Goal: Task Accomplishment & Management: Complete application form

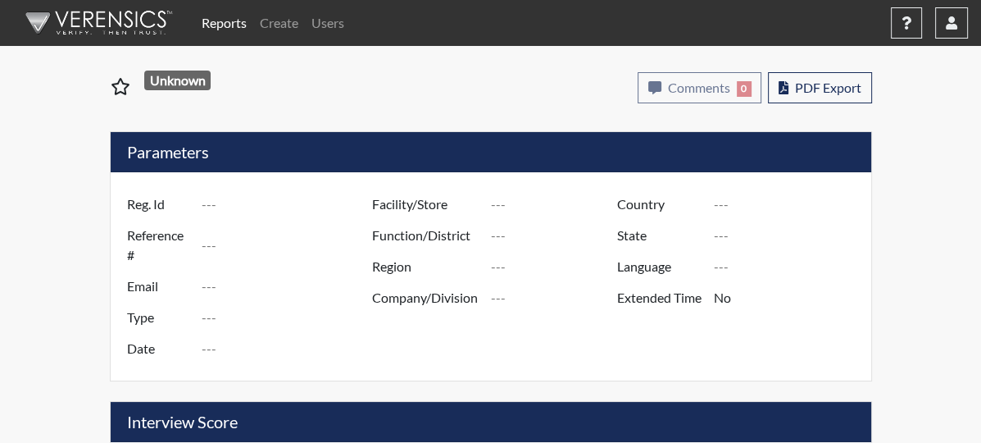
type input "Ungar4783"
type input "50785"
type input "[PERSON_NAME][EMAIL_ADDRESS][DOMAIN_NAME]"
type input "Pre-Employment"
type input "[DATE]"
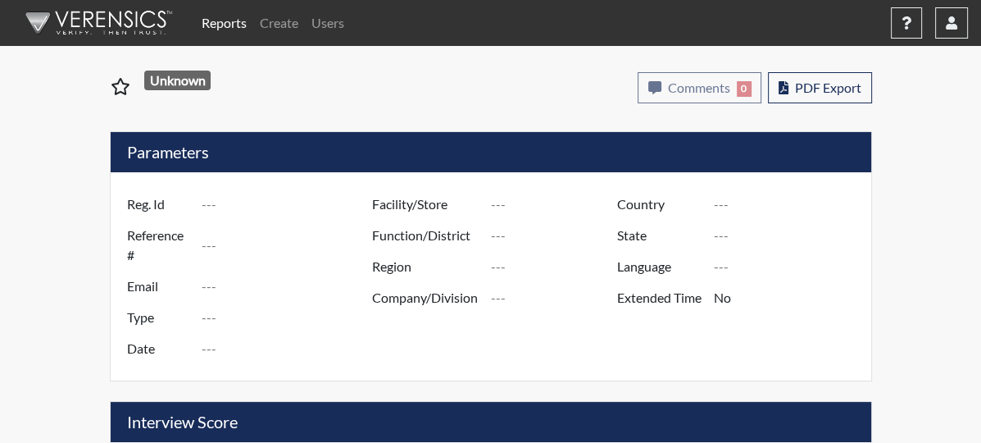
type input "Administrative Support"
type input "[GEOGRAPHIC_DATA]"
type input "[US_STATE]"
type input "English"
type input "Requires Clarification"
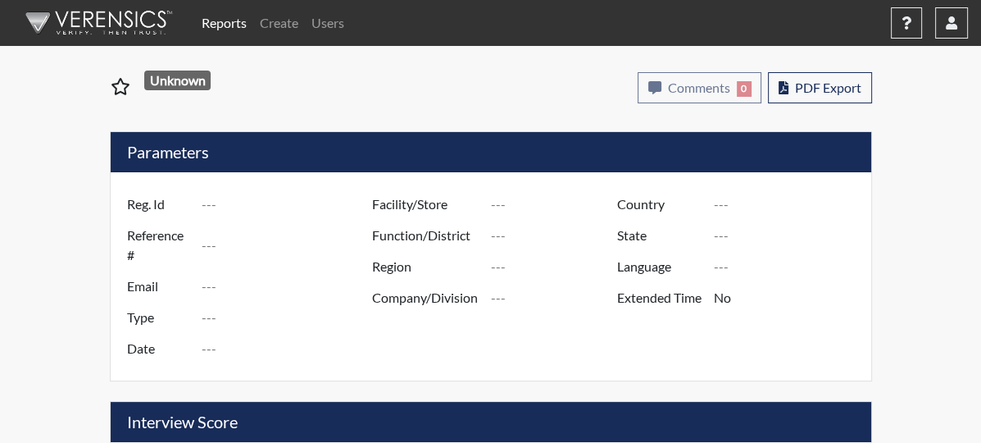
select select
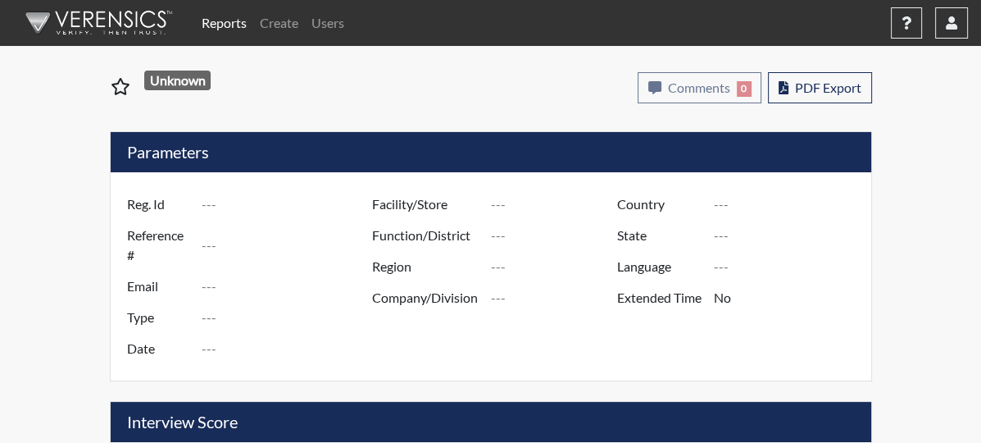
select select
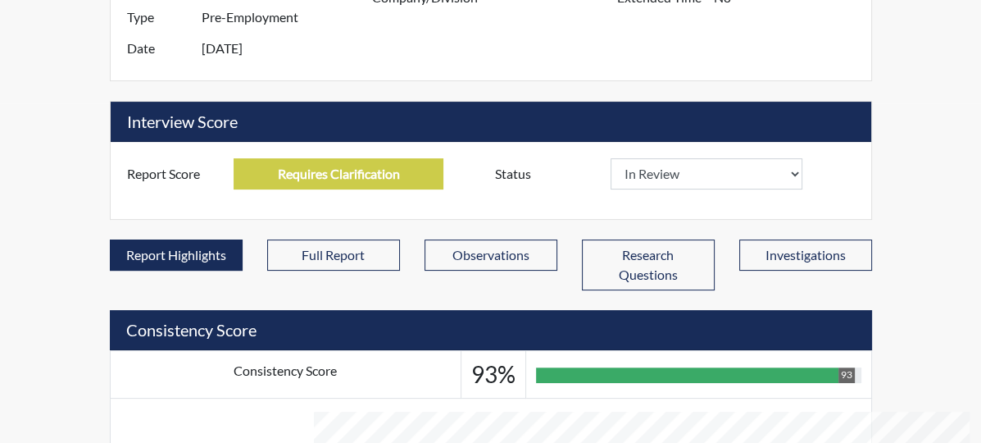
scroll to position [348, 0]
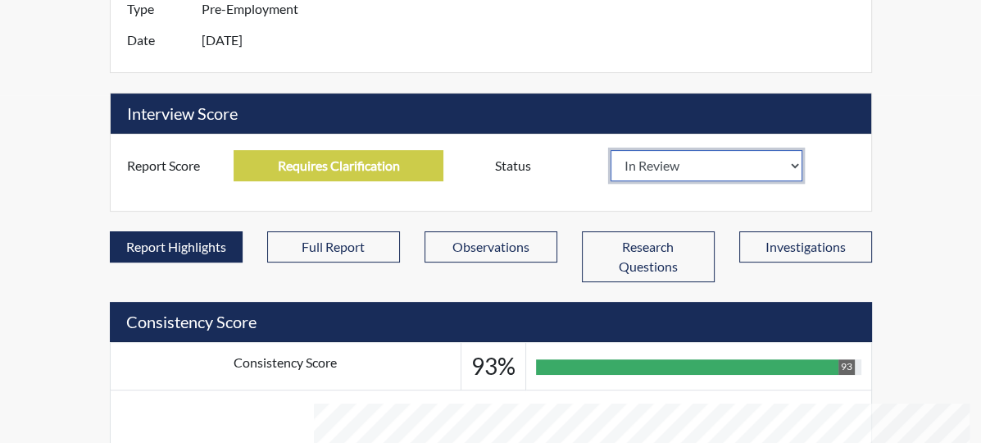
click at [803, 150] on select "In Review Hire Decline" at bounding box center [707, 165] width 193 height 31
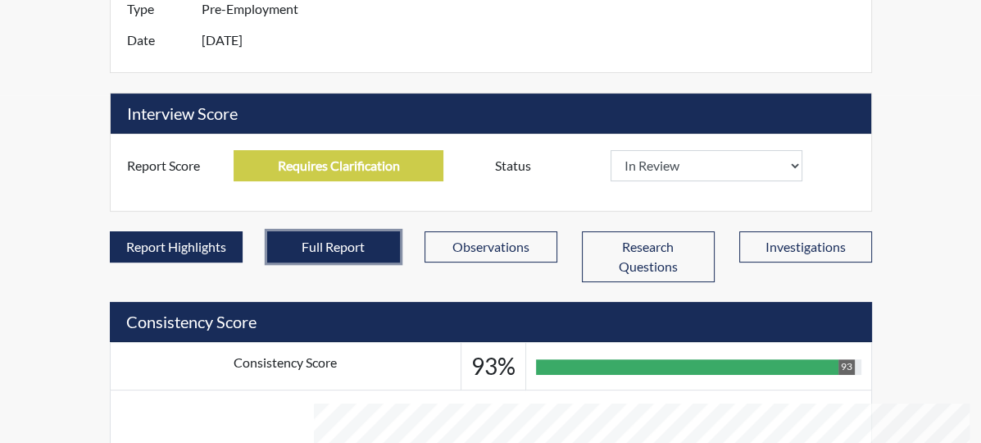
click at [329, 231] on button "Full Report" at bounding box center [333, 246] width 133 height 31
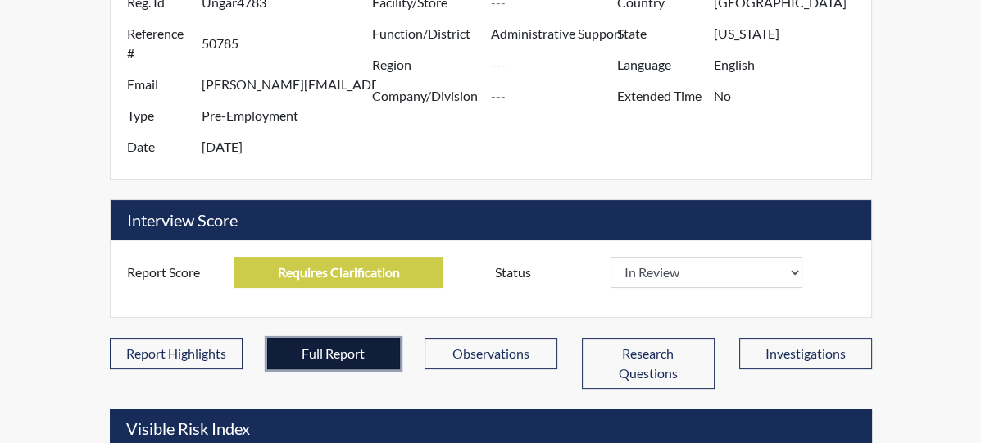
scroll to position [0, 0]
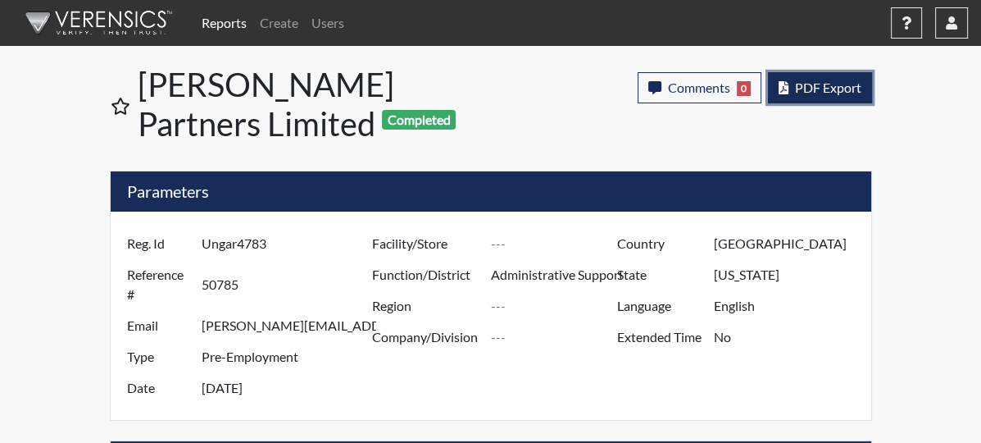
click at [862, 94] on span "PDF Export" at bounding box center [828, 88] width 66 height 16
click at [862, 88] on span "PDF Export" at bounding box center [828, 88] width 66 height 16
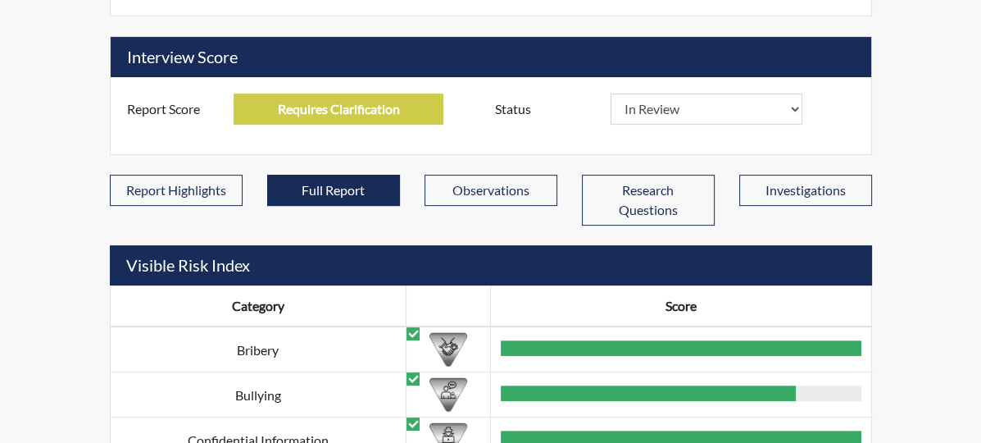
scroll to position [17, 0]
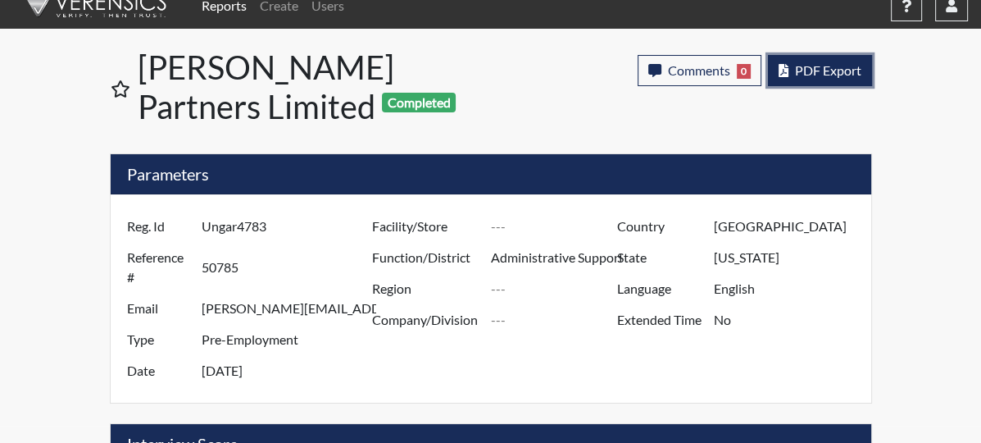
click at [872, 84] on button "PDF Export" at bounding box center [820, 70] width 104 height 31
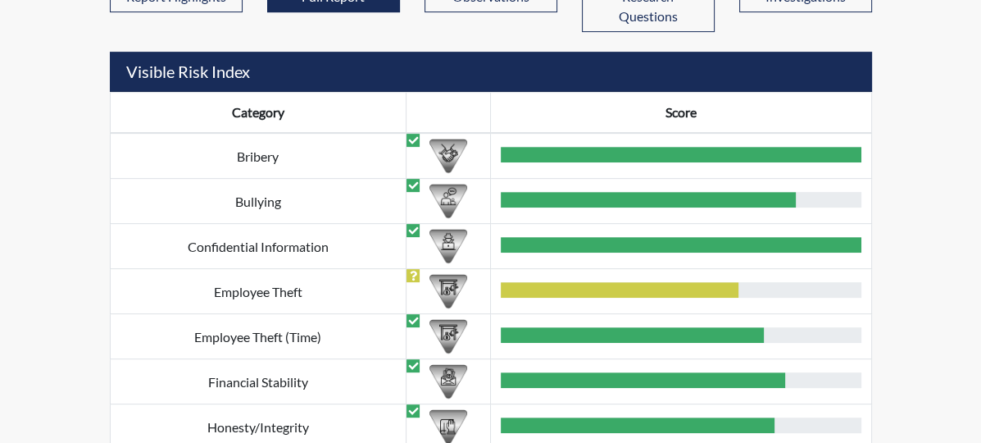
scroll to position [606, 0]
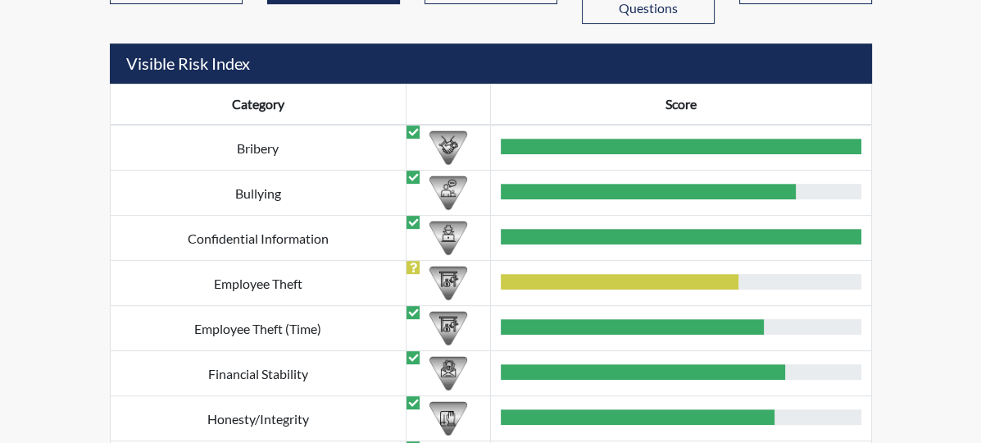
click at [739, 274] on div at bounding box center [620, 282] width 238 height 16
click at [442, 264] on img at bounding box center [449, 283] width 38 height 38
click at [412, 262] on icon at bounding box center [413, 267] width 7 height 10
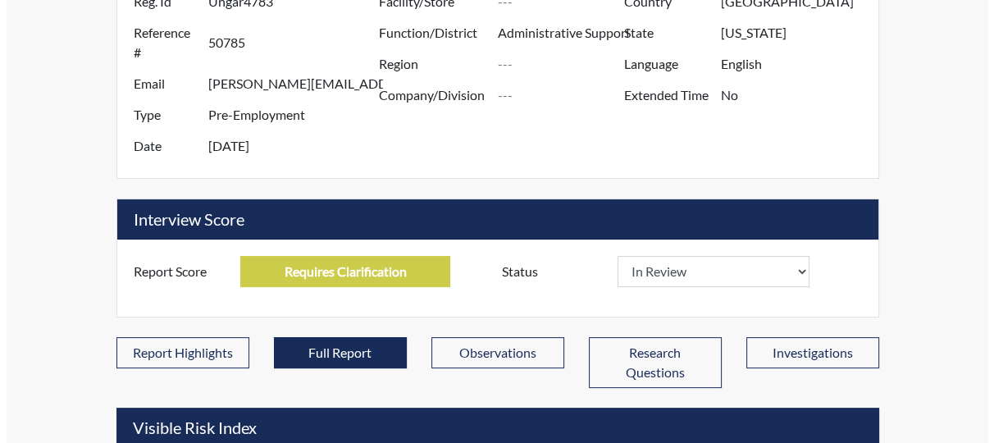
scroll to position [0, 0]
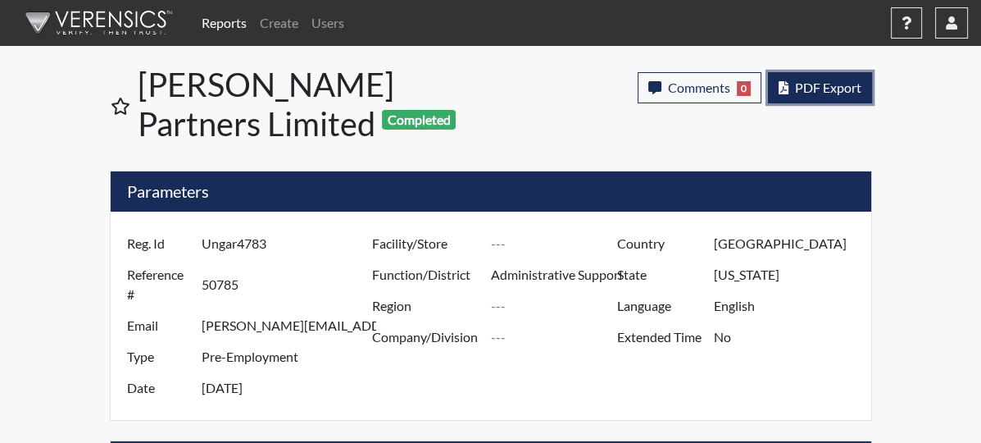
click at [862, 84] on span "PDF Export" at bounding box center [828, 88] width 66 height 16
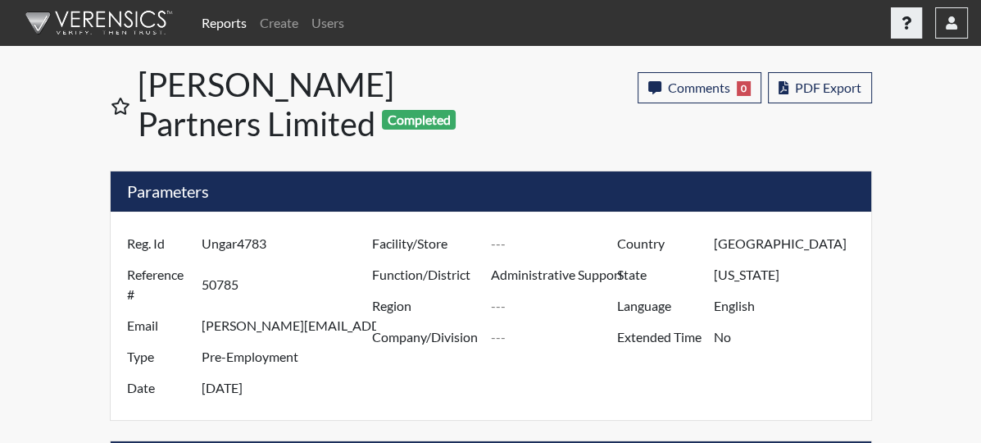
click at [907, 21] on icon "button" at bounding box center [907, 22] width 9 height 13
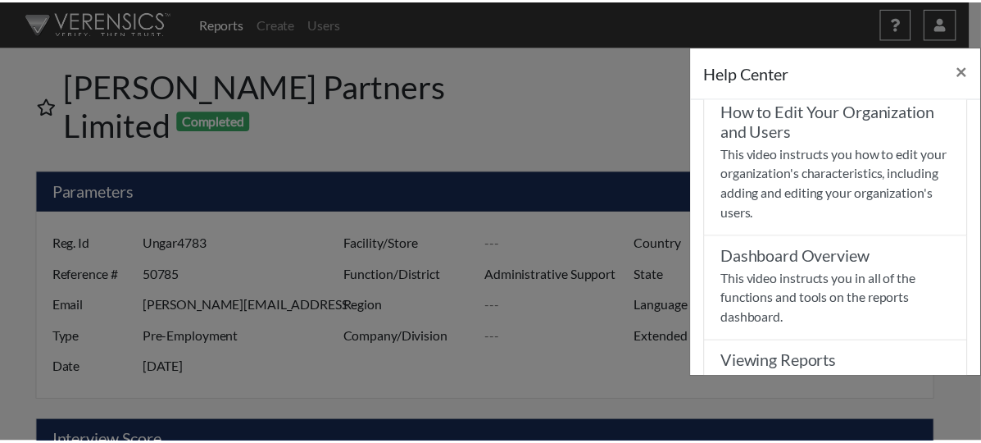
scroll to position [418, 0]
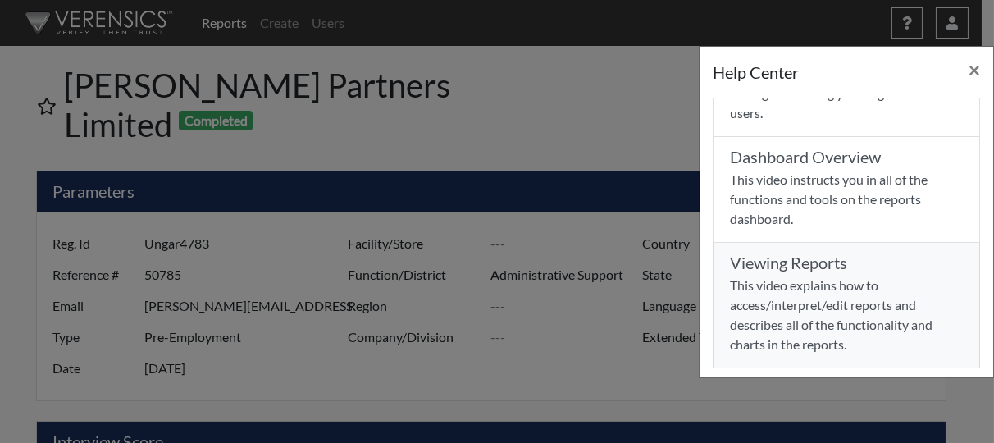
click at [831, 292] on p "This video explains how to access/interpret/edit reports and describes all of t…" at bounding box center [846, 314] width 233 height 79
click at [503, 84] on div "Help Center × Verensics Best Practices How to successfully use the Verensics pl…" at bounding box center [497, 221] width 994 height 443
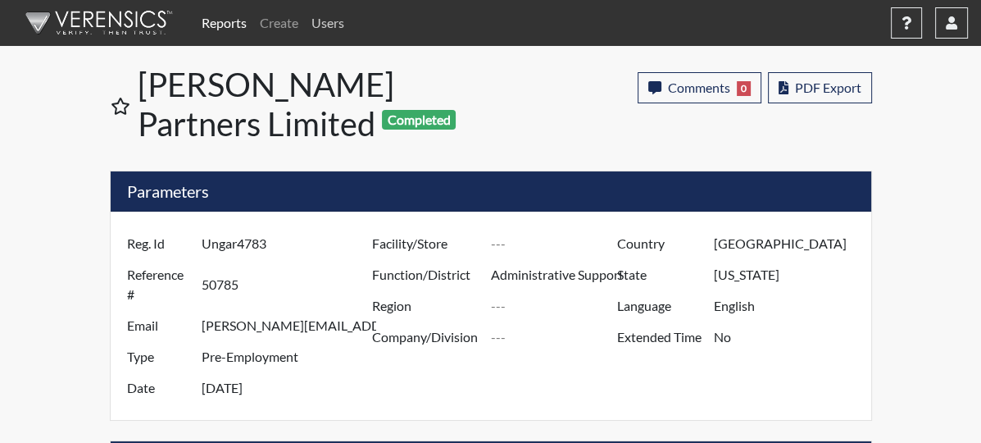
click at [338, 13] on link "Users" at bounding box center [328, 23] width 46 height 33
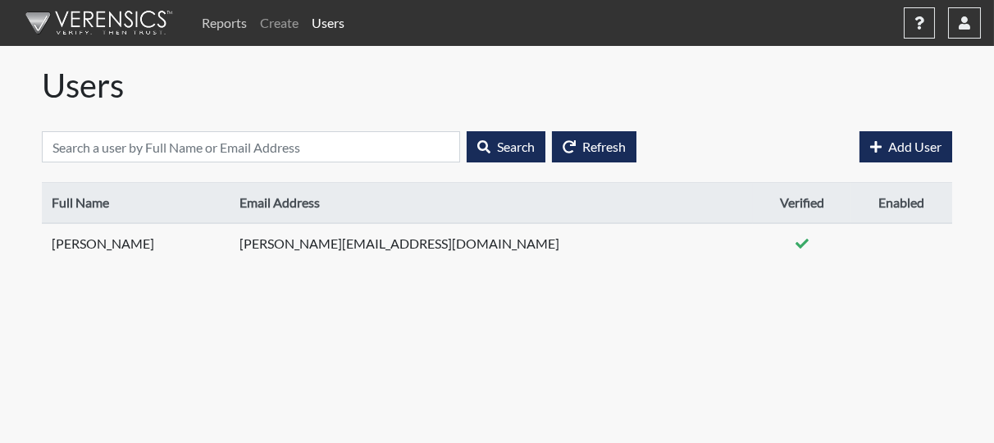
click at [225, 17] on link "Reports" at bounding box center [224, 23] width 58 height 33
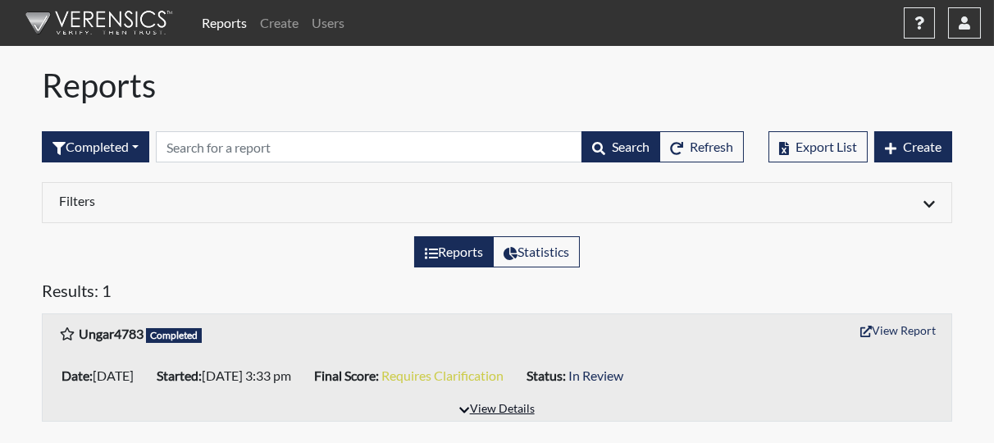
click at [522, 411] on button "View Details" at bounding box center [496, 409] width 89 height 22
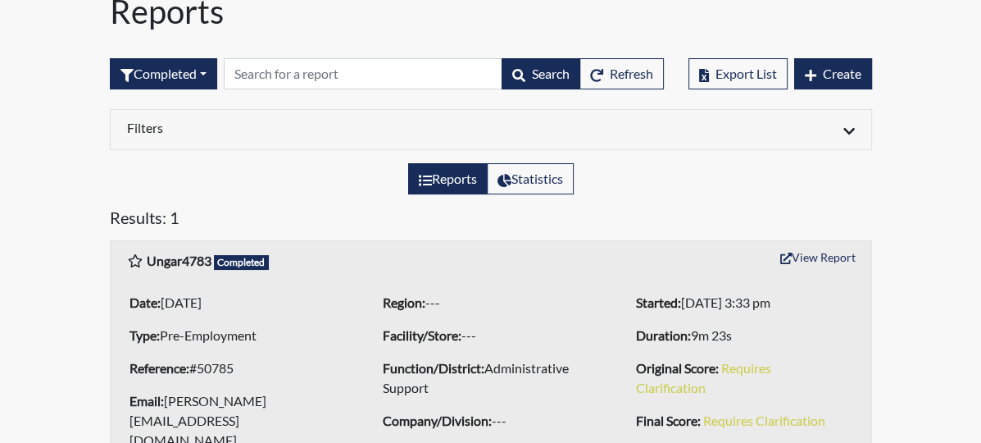
scroll to position [152, 0]
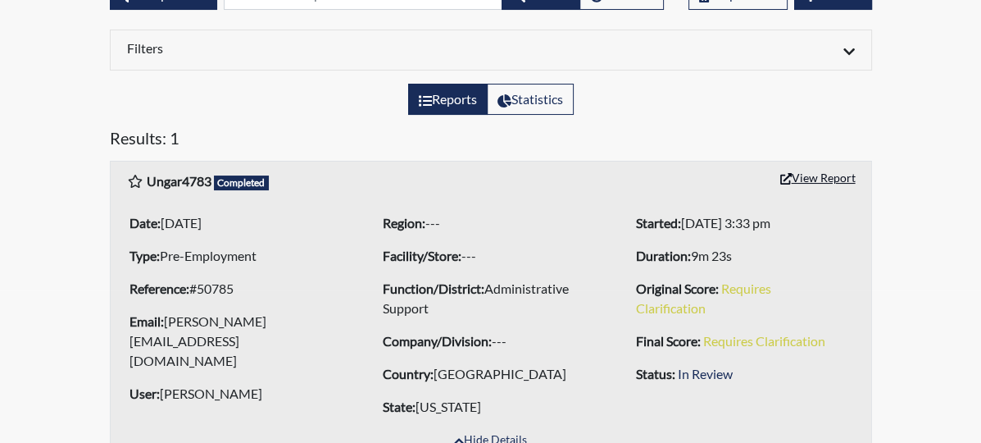
click at [792, 174] on icon "button" at bounding box center [785, 178] width 11 height 11
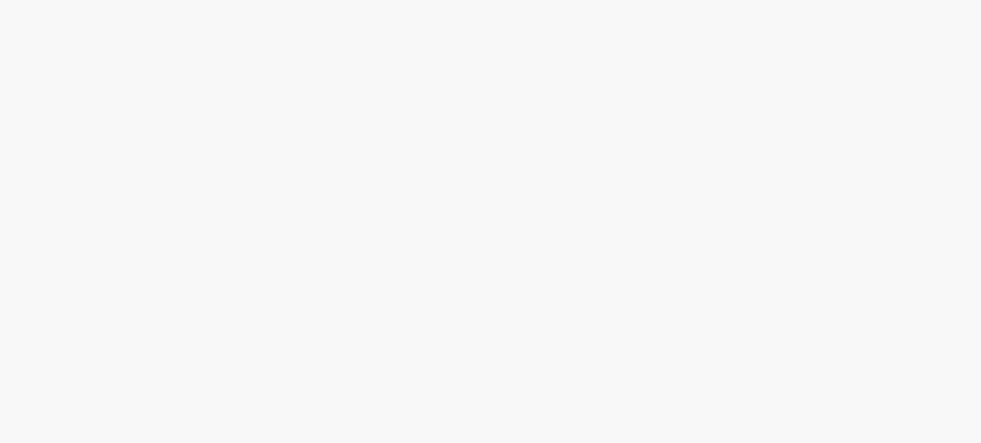
scroll to position [108, 0]
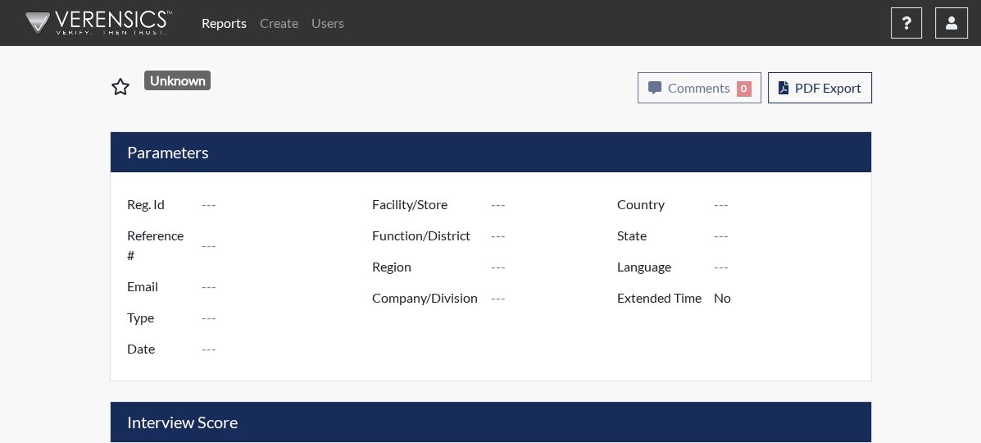
type input "Ungar4783"
type input "50785"
type input "[PERSON_NAME][EMAIL_ADDRESS][DOMAIN_NAME]"
type input "Pre-Employment"
type input "[DATE]"
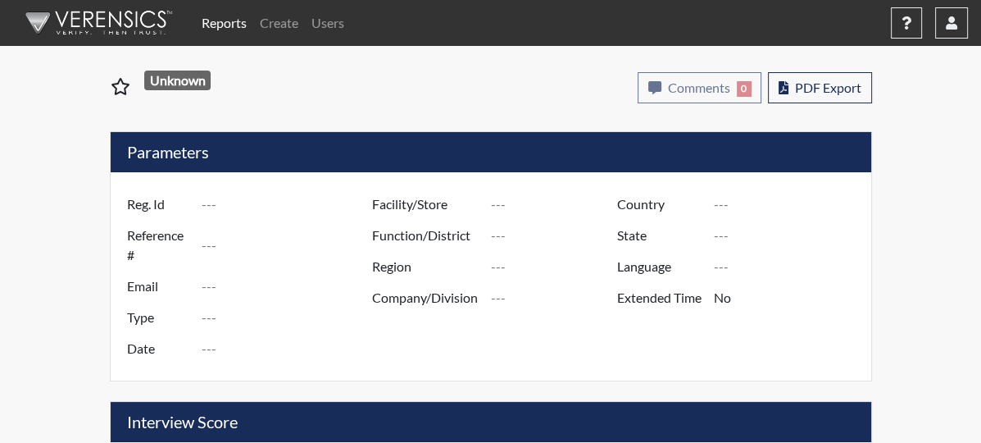
type input "Administrative Support"
type input "United States"
type input "Texas"
type input "English"
type input "Requires Clarification"
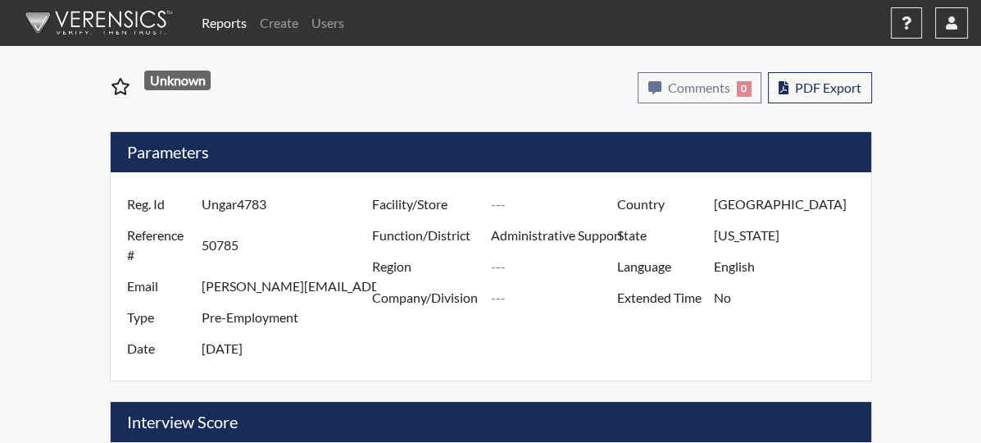
select select
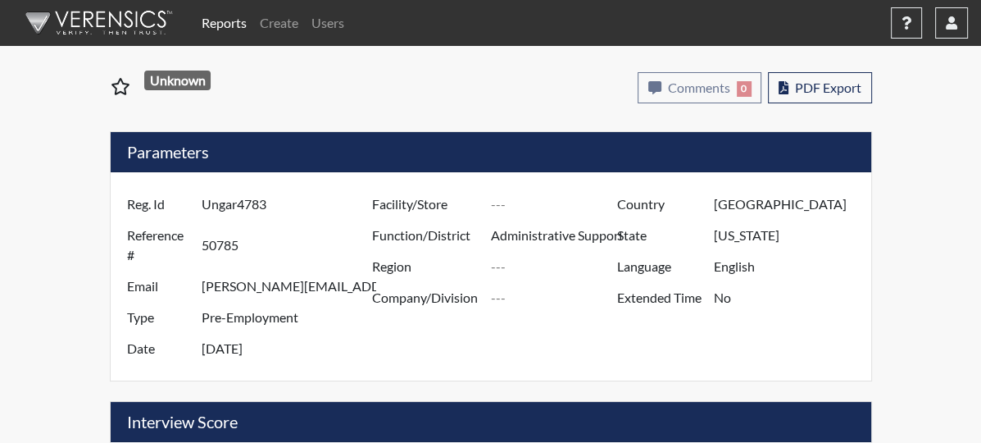
select select
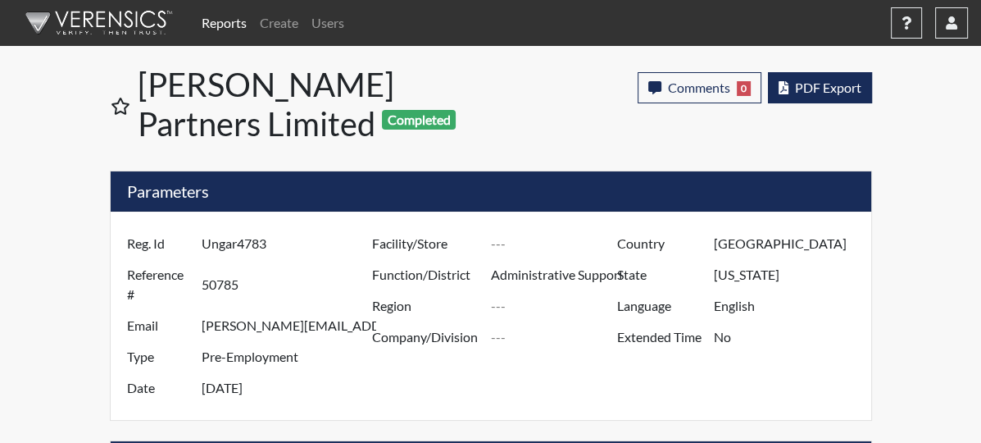
scroll to position [272, 681]
click at [789, 86] on icon "button" at bounding box center [784, 87] width 10 height 13
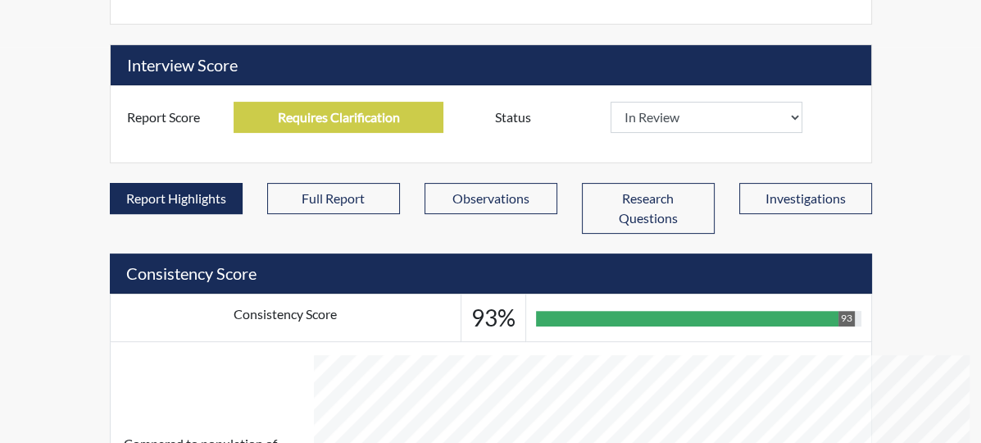
scroll to position [307, 0]
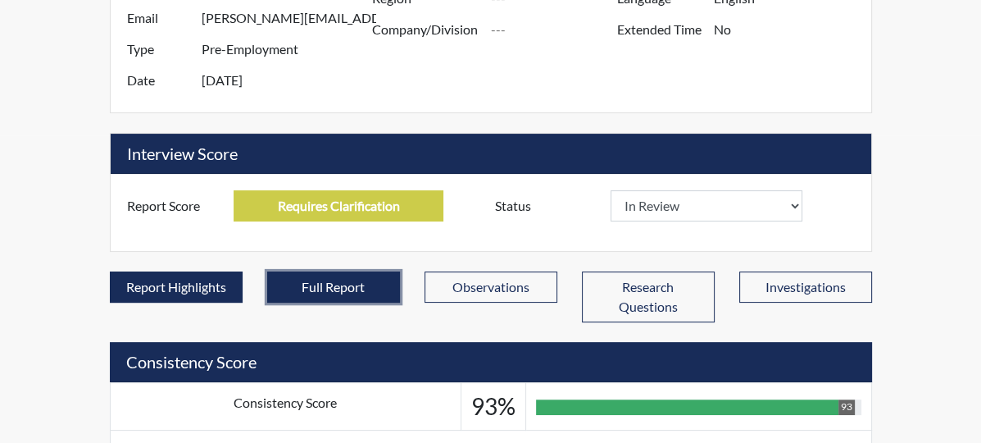
click at [297, 271] on button "Full Report" at bounding box center [333, 286] width 133 height 31
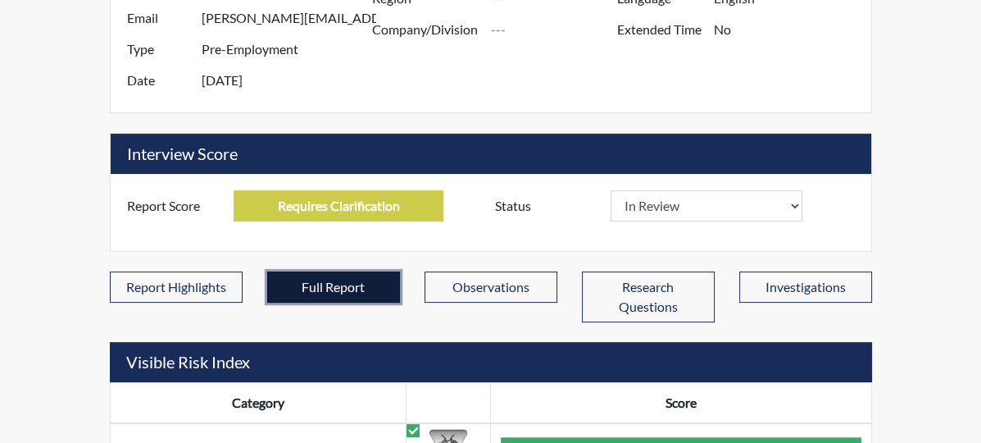
scroll to position [0, 0]
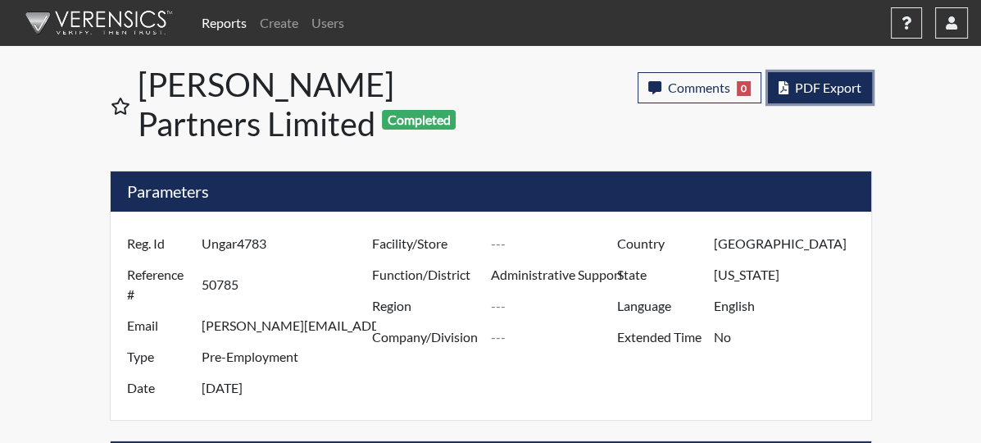
click at [862, 91] on span "PDF Export" at bounding box center [828, 88] width 66 height 16
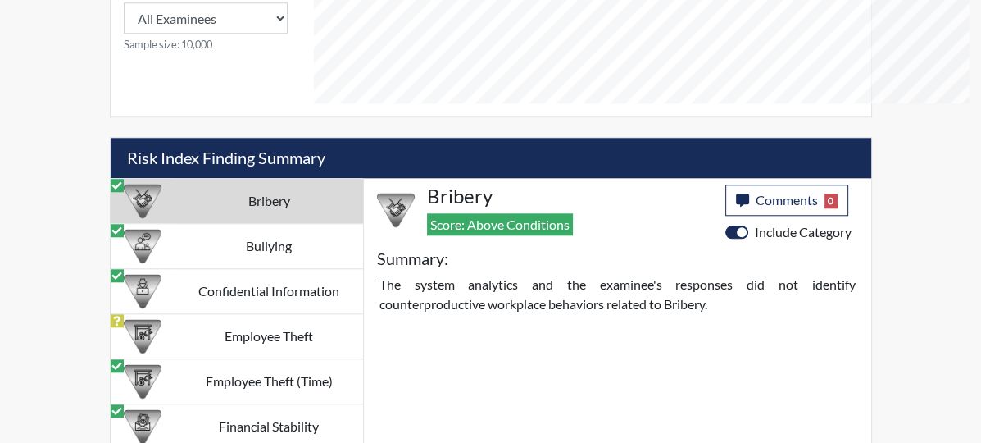
scroll to position [1394, 0]
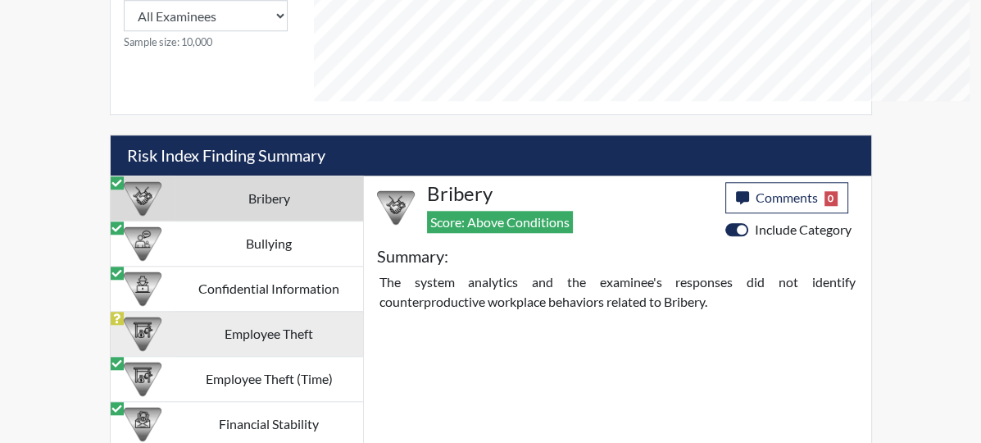
click at [239, 311] on td "Employee Theft" at bounding box center [269, 333] width 188 height 45
select select
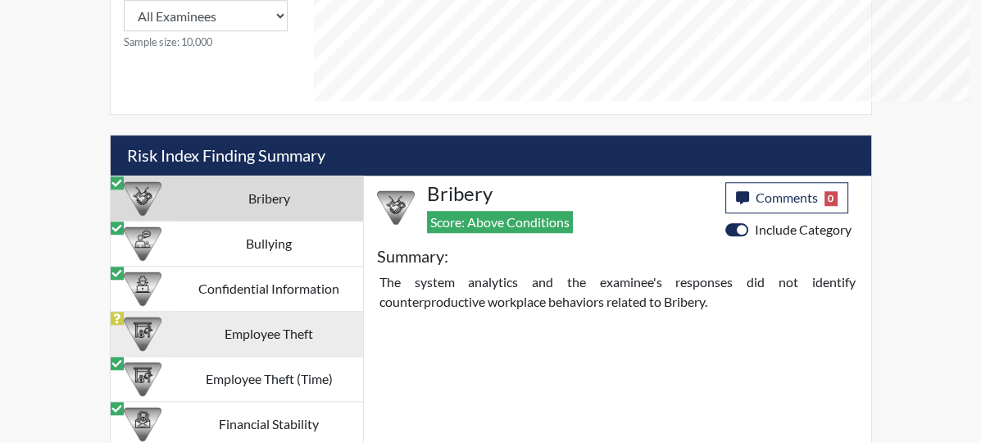
select select
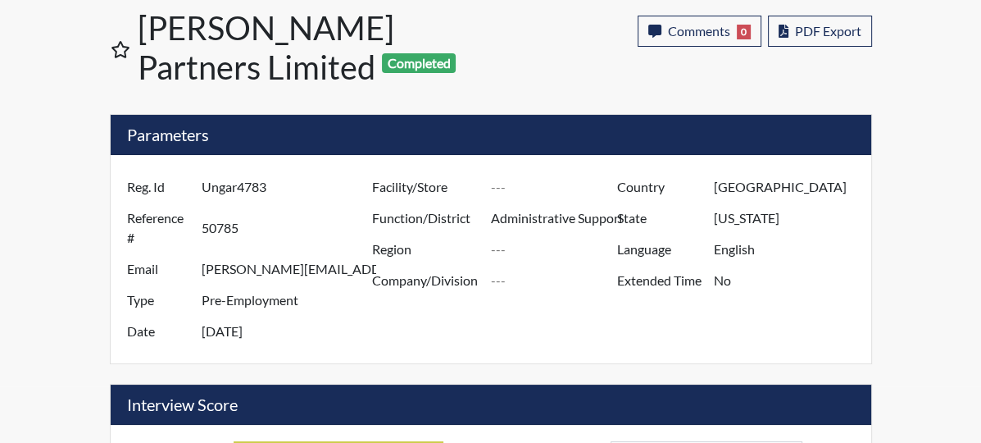
scroll to position [0, 0]
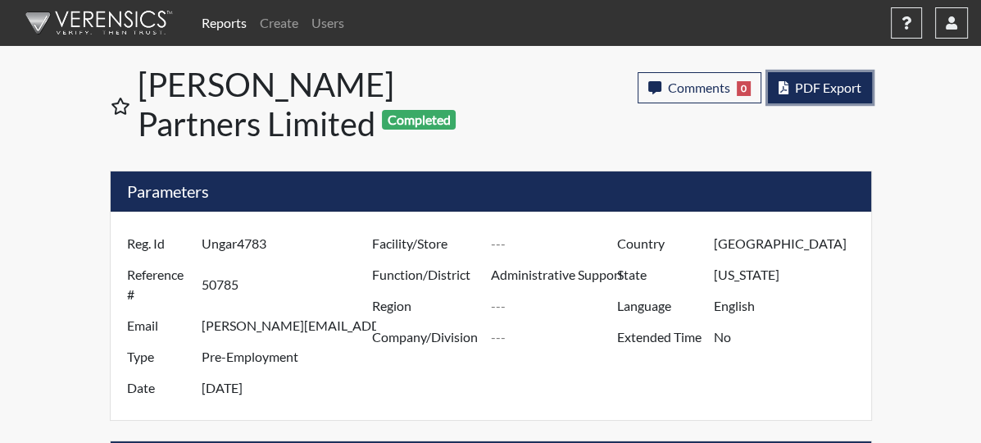
click at [862, 89] on span "PDF Export" at bounding box center [828, 88] width 66 height 16
select select
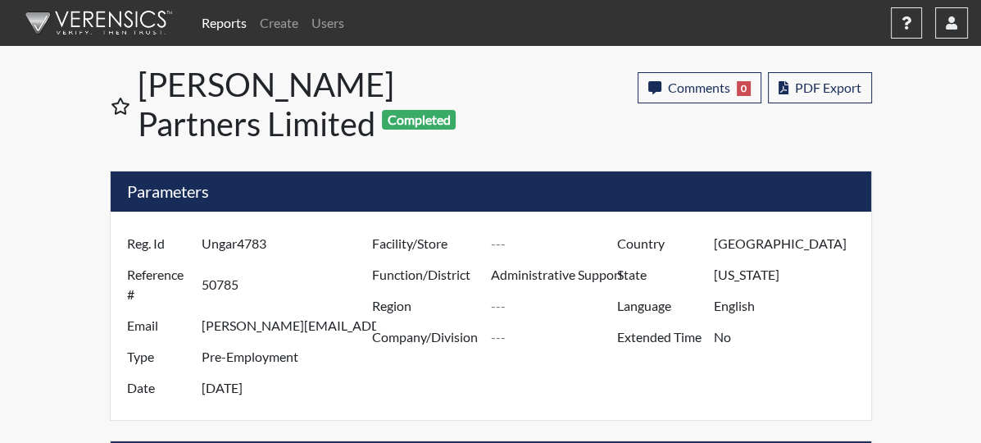
select select
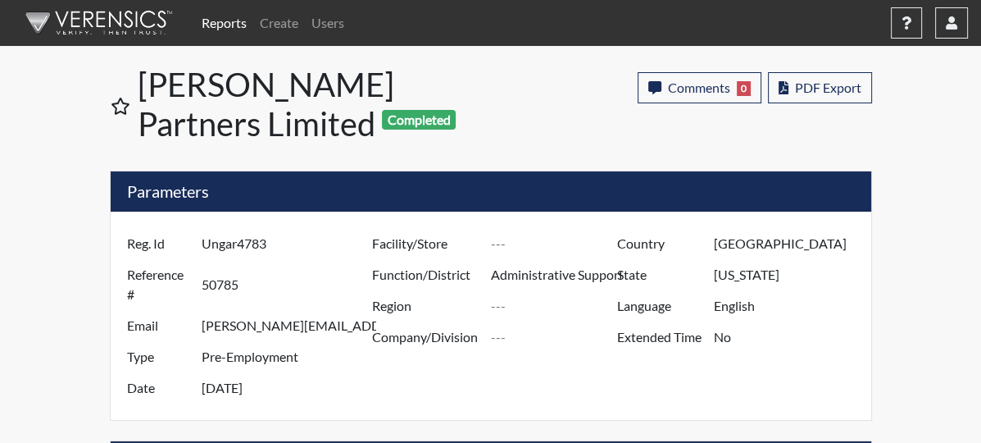
select select
